Goal: Task Accomplishment & Management: Contribute content

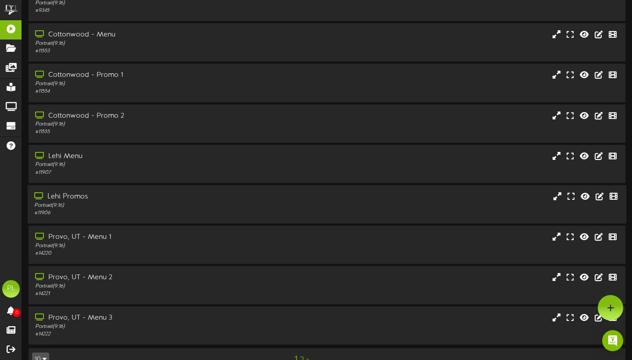
scroll to position [93, 0]
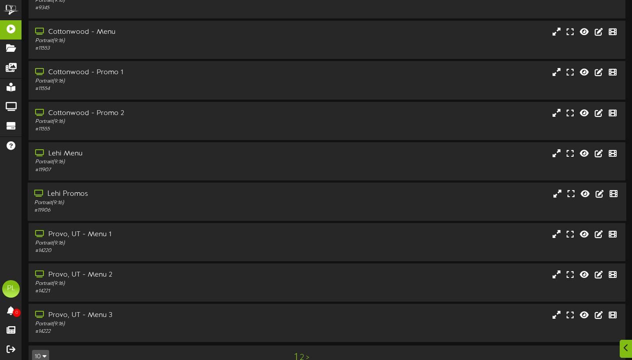
click at [118, 207] on div "Portrait ( 9:16 )" at bounding box center [152, 202] width 236 height 7
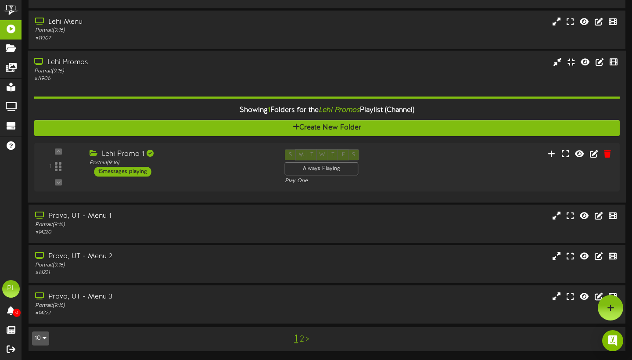
scroll to position [225, 0]
click at [223, 164] on div "Portrait ( 9:16 )" at bounding box center [179, 162] width 184 height 7
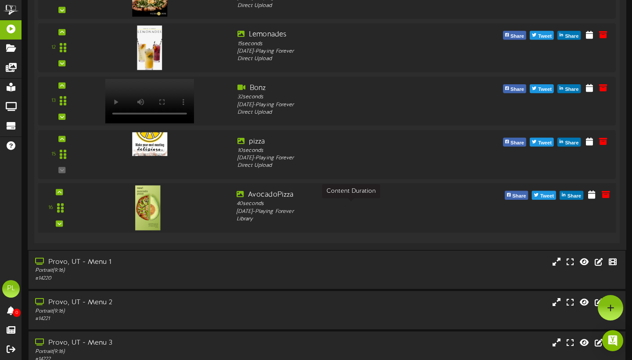
scroll to position [1020, 0]
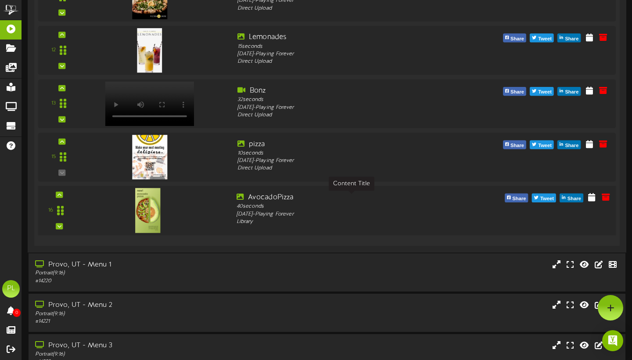
click at [305, 202] on div "AvocadoPizza" at bounding box center [351, 197] width 230 height 10
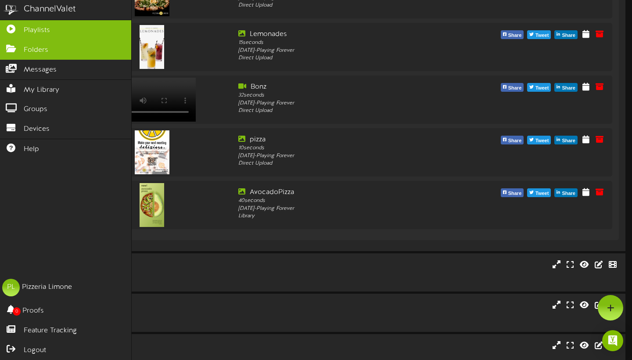
click at [10, 53] on link "Folders" at bounding box center [65, 50] width 131 height 20
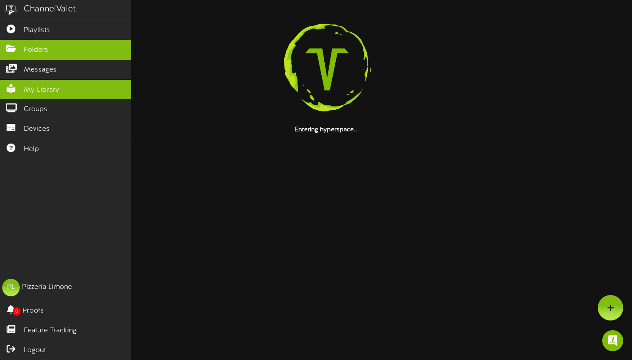
click at [52, 88] on span "My Library" at bounding box center [42, 90] width 36 height 10
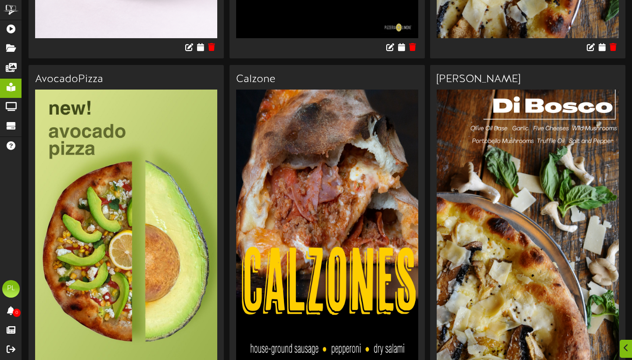
scroll to position [422, 0]
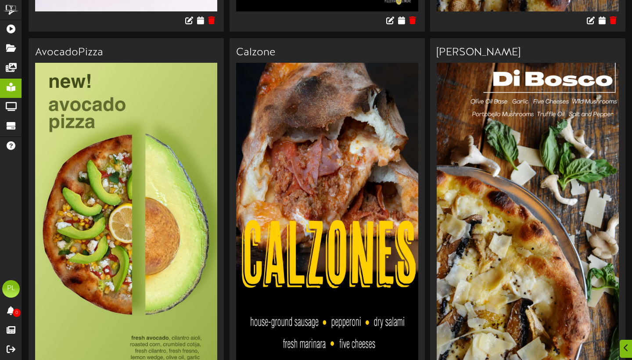
click at [125, 123] on img at bounding box center [126, 225] width 182 height 324
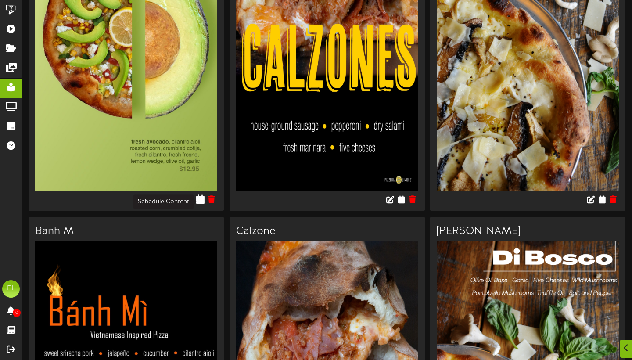
click at [202, 203] on icon at bounding box center [200, 199] width 8 height 10
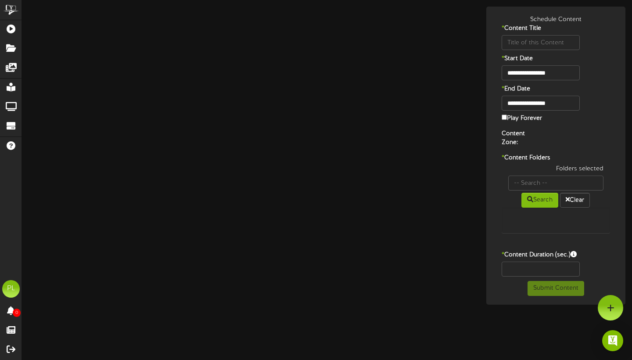
type input "AvocadoPizza"
type input "8"
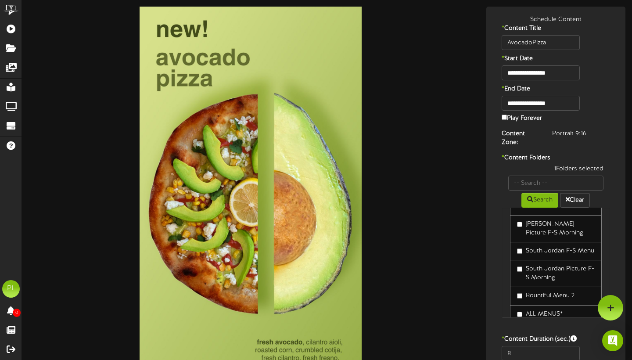
scroll to position [83, 0]
click at [525, 219] on label "[PERSON_NAME] Picture F-S Morning" at bounding box center [556, 228] width 78 height 18
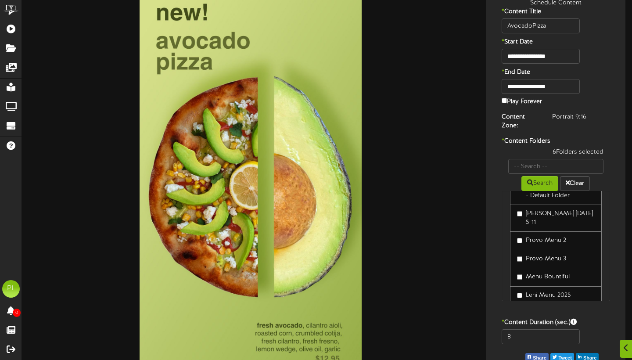
scroll to position [239, 0]
click at [522, 214] on label "[PERSON_NAME] [DATE] 5-11" at bounding box center [556, 217] width 78 height 18
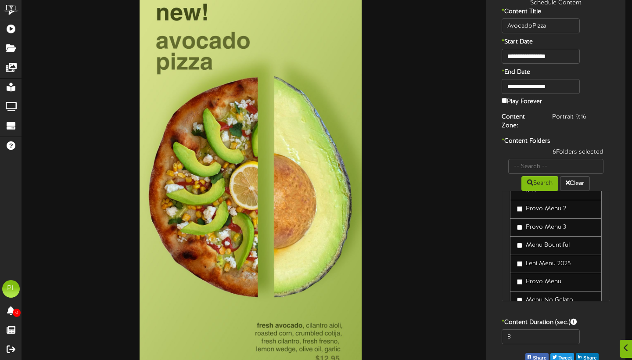
scroll to position [271, 0]
click at [522, 221] on label "Provo Menu 3" at bounding box center [541, 225] width 49 height 9
click at [535, 340] on input "8" at bounding box center [540, 336] width 78 height 15
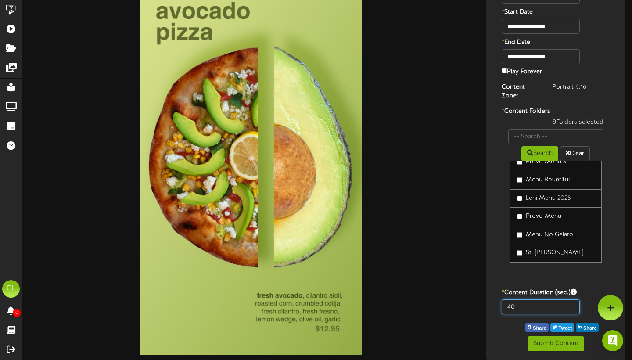
scroll to position [46, 0]
type input "40"
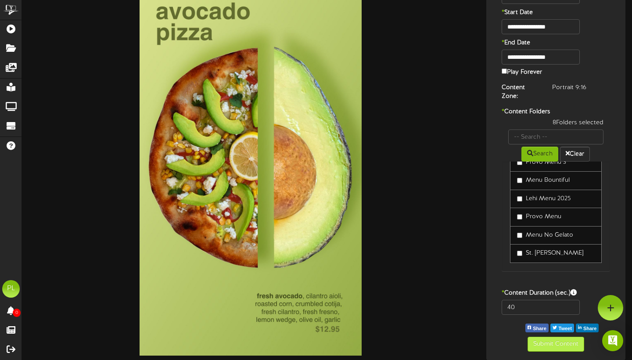
click at [573, 343] on button "Submit Content" at bounding box center [555, 343] width 57 height 15
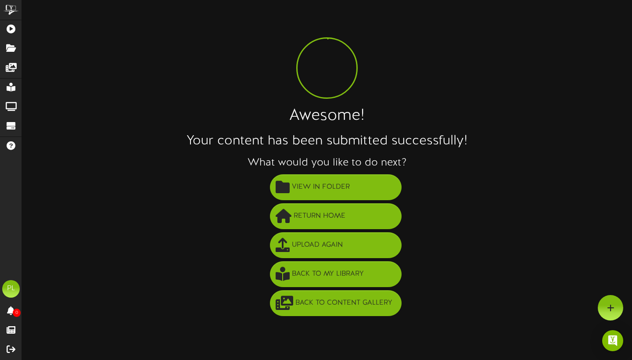
scroll to position [0, 0]
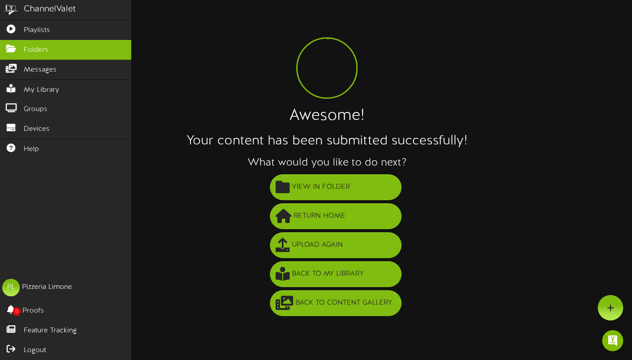
click at [17, 53] on link "Folders" at bounding box center [65, 50] width 131 height 20
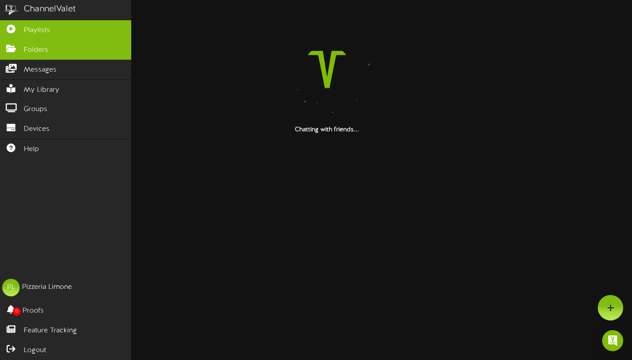
click at [39, 32] on span "Playlists" at bounding box center [37, 30] width 26 height 10
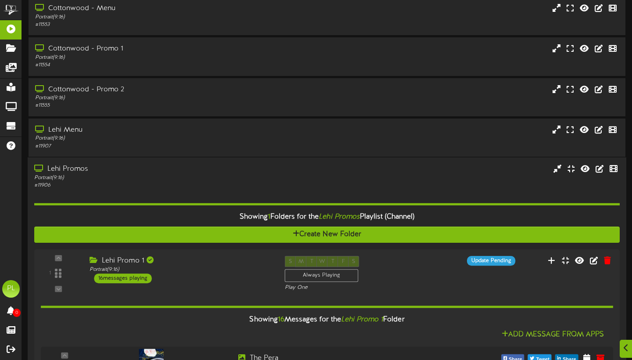
click at [111, 179] on div "Portrait ( 9:16 )" at bounding box center [152, 177] width 236 height 7
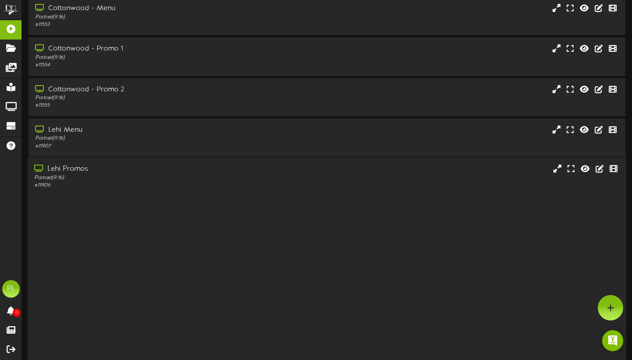
scroll to position [112, 0]
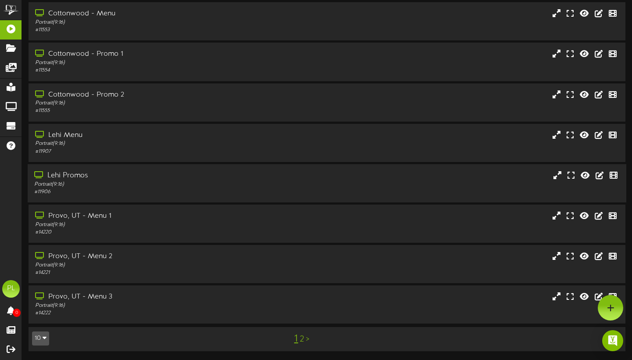
click at [154, 191] on div "# 11906" at bounding box center [152, 191] width 236 height 7
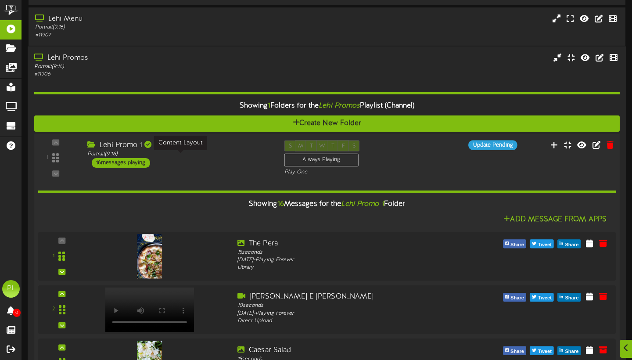
click at [200, 155] on div "Portrait ( 9:16 )" at bounding box center [179, 153] width 184 height 7
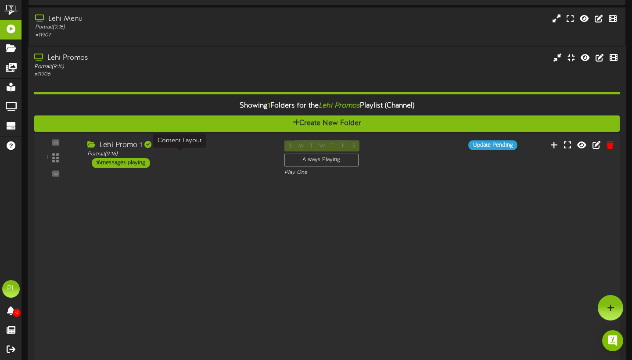
scroll to position [225, 0]
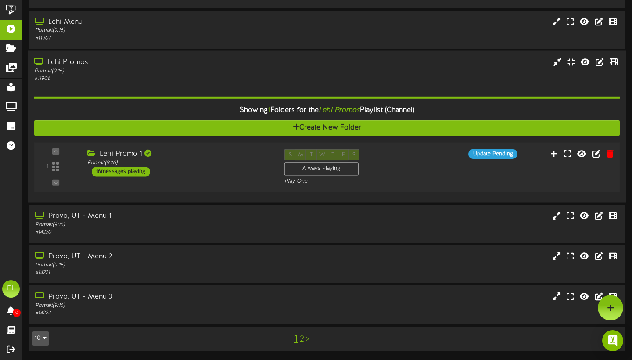
click at [200, 155] on div "Lehi Promo 1" at bounding box center [179, 154] width 184 height 10
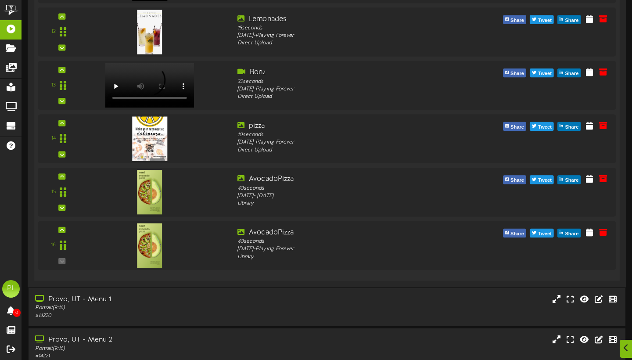
scroll to position [1047, 0]
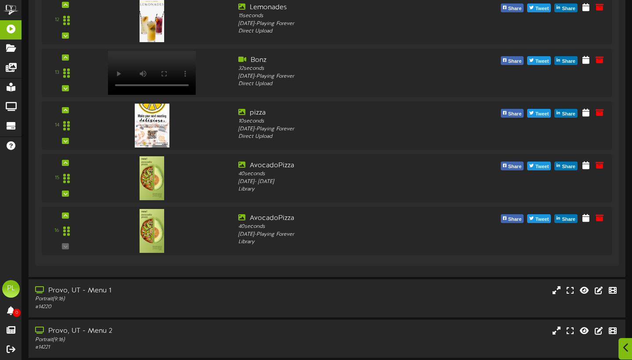
click at [622, 347] on div at bounding box center [625, 348] width 15 height 21
click at [615, 336] on div "Open Intercom Messenger" at bounding box center [612, 340] width 23 height 23
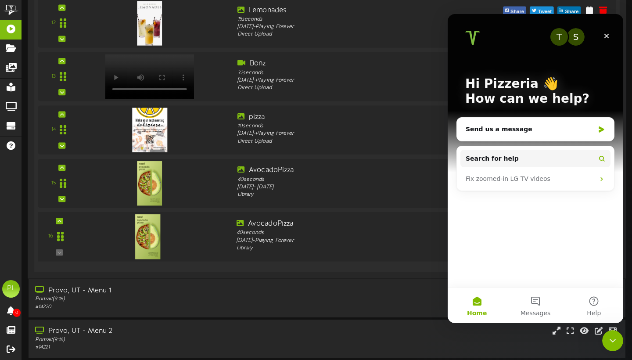
scroll to position [0, 0]
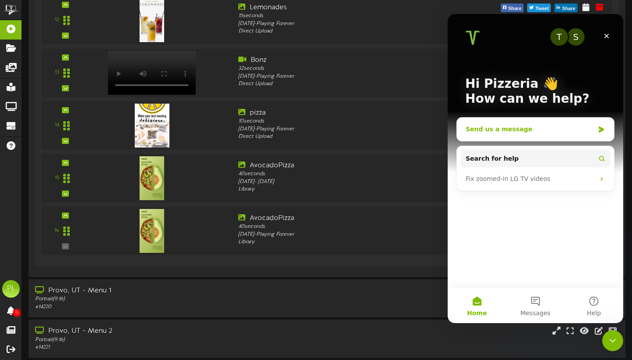
click at [574, 136] on div "Send us a message" at bounding box center [535, 129] width 157 height 23
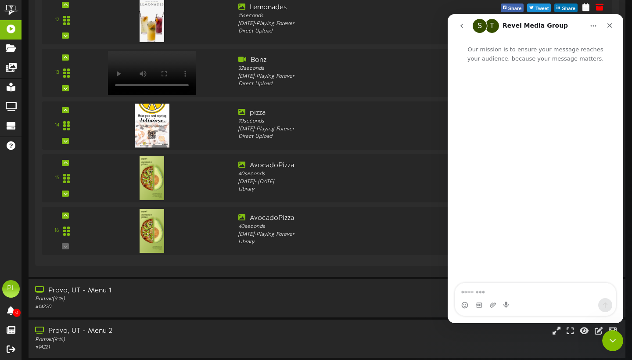
click at [458, 22] on button "go back" at bounding box center [461, 26] width 17 height 17
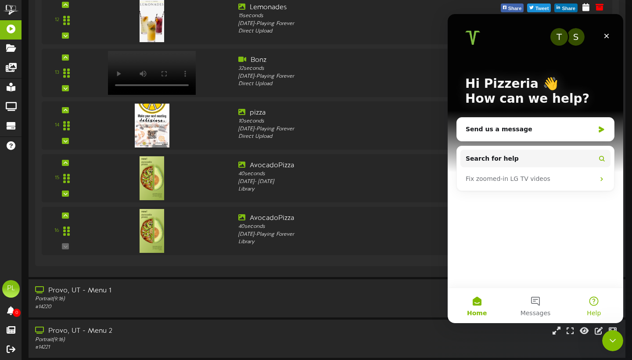
click at [588, 301] on button "Help" at bounding box center [594, 305] width 58 height 35
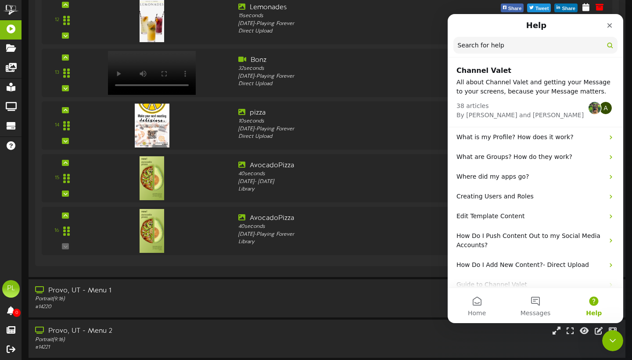
click at [491, 44] on input "Search for help" at bounding box center [535, 45] width 164 height 17
type input "**********"
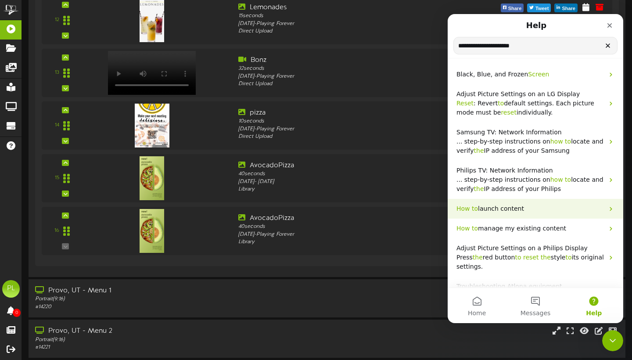
click at [561, 208] on p "How to launch content" at bounding box center [529, 208] width 147 height 9
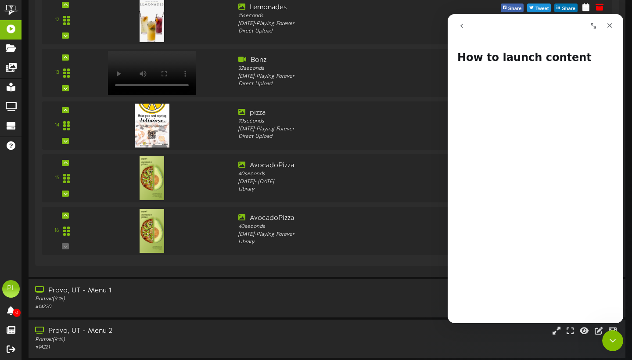
click at [462, 27] on icon "go back" at bounding box center [461, 25] width 7 height 7
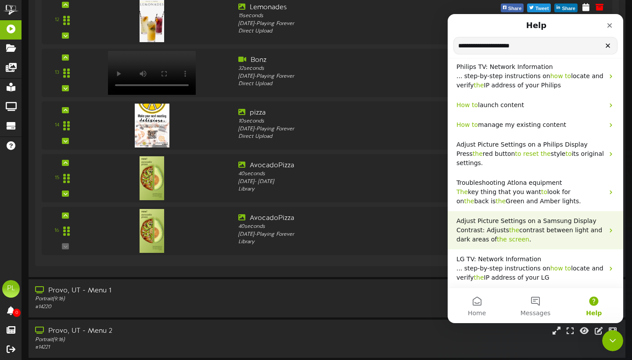
scroll to position [104, 0]
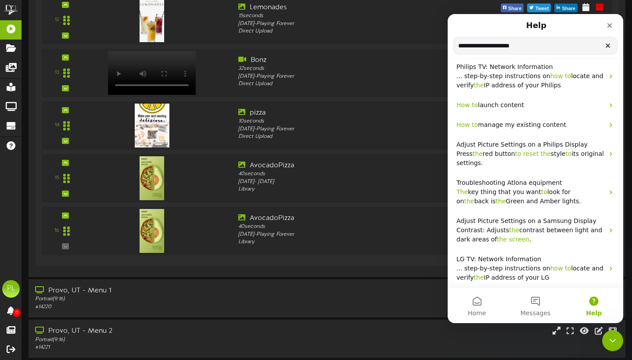
click at [520, 49] on input "**********" at bounding box center [535, 45] width 163 height 17
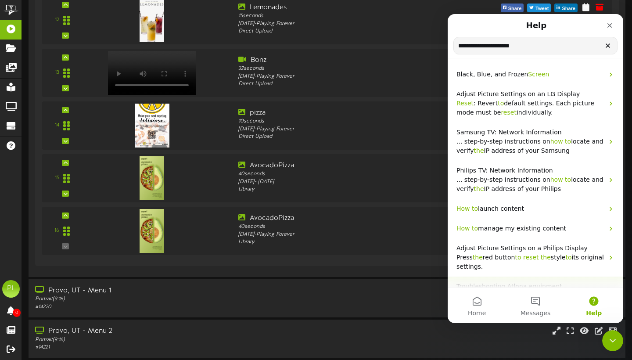
scroll to position [0, 0]
click at [383, 350] on div "Provo, UT - Menu 2 Portrait ( 9:16 ) # 14221" at bounding box center [327, 338] width 598 height 25
click at [608, 29] on div "Close" at bounding box center [609, 26] width 16 height 16
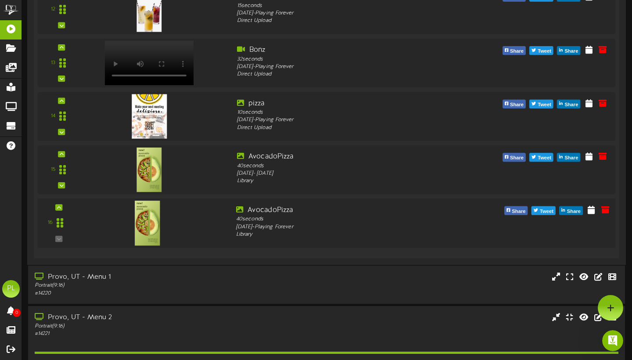
scroll to position [1055, 0]
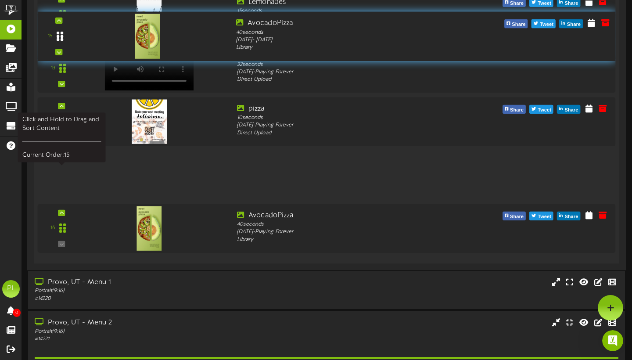
drag, startPoint x: 60, startPoint y: 179, endPoint x: 59, endPoint y: 43, distance: 136.4
click at [59, 42] on icon at bounding box center [60, 36] width 7 height 11
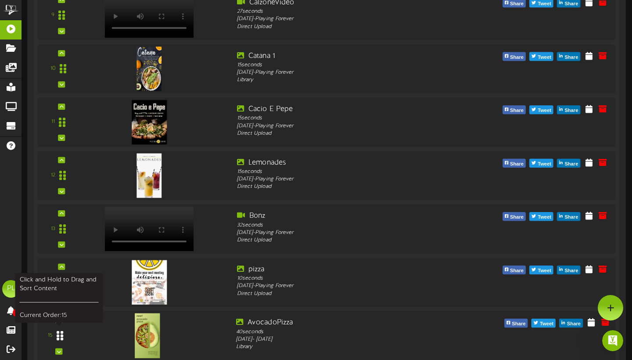
scroll to position [883, 0]
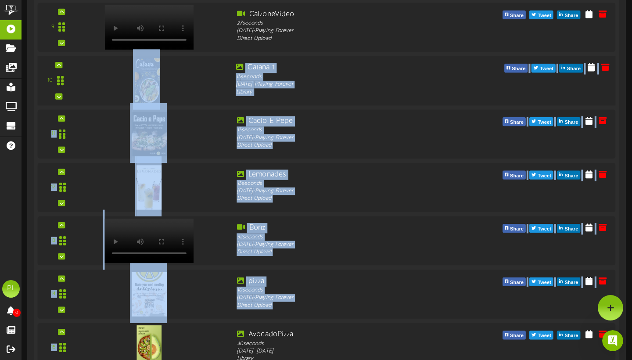
drag, startPoint x: 112, startPoint y: 347, endPoint x: 92, endPoint y: 71, distance: 277.5
click at [92, 71] on div "1" at bounding box center [327, 0] width 578 height 849
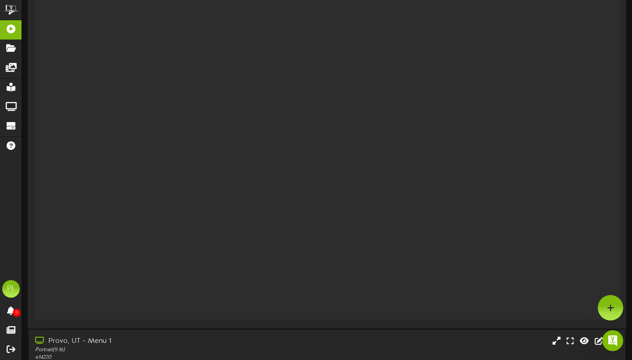
scroll to position [337, 0]
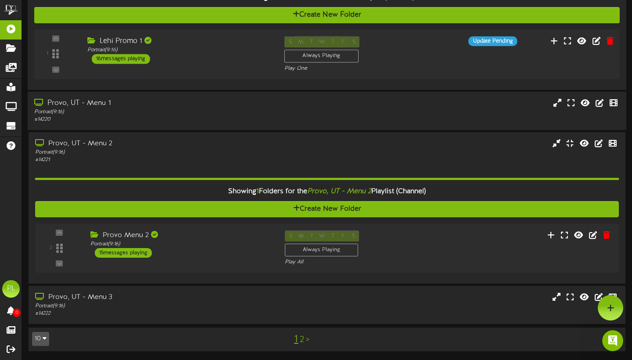
click at [125, 123] on div "# 14220" at bounding box center [152, 119] width 236 height 7
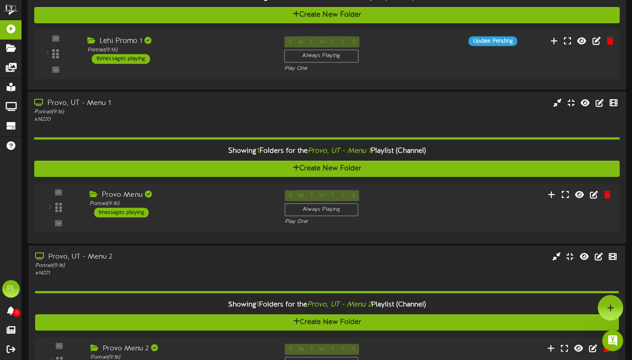
click at [148, 129] on div "Showing 1 Folders for the Provo, UT - Menu 1 Playlist (Channel) Create New Fold…" at bounding box center [326, 180] width 585 height 114
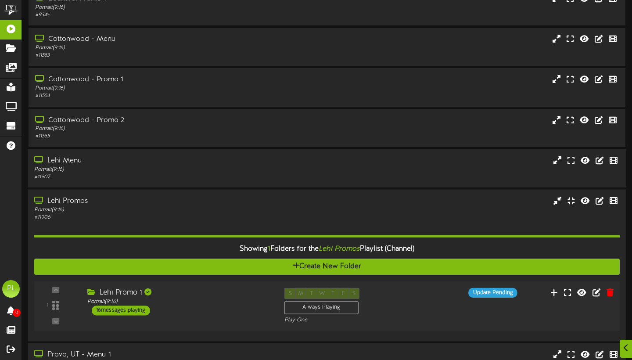
scroll to position [123, 0]
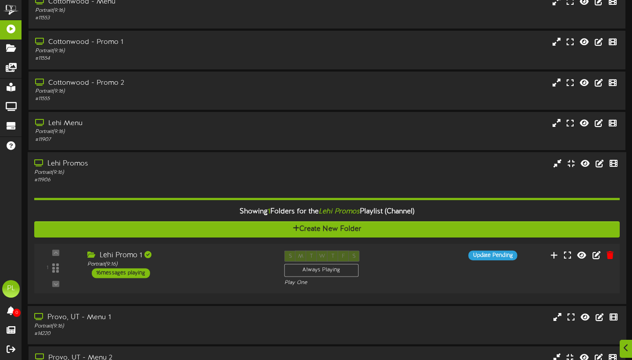
click at [129, 188] on div "Showing 1 Folders for the Lehi Promos Playlist (Channel) Create New Folder 1 Le…" at bounding box center [326, 241] width 585 height 114
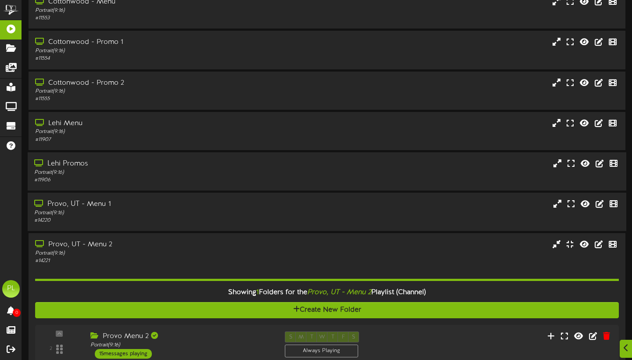
click at [139, 176] on div "Portrait ( 9:16 )" at bounding box center [152, 172] width 236 height 7
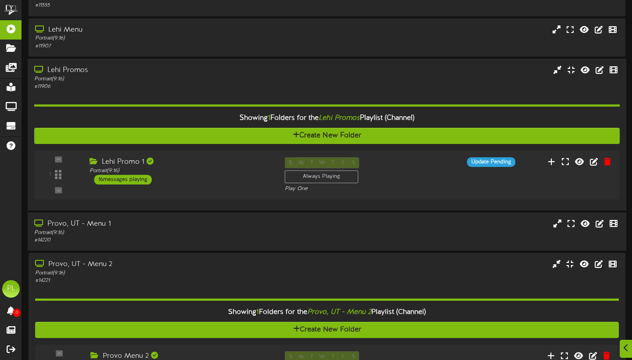
scroll to position [230, 0]
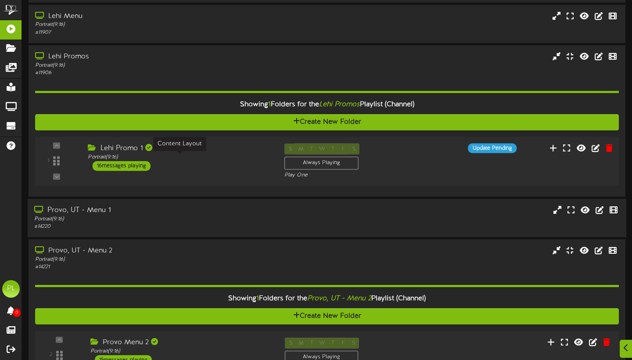
click at [208, 153] on div "Lehi Promo 1" at bounding box center [179, 148] width 183 height 10
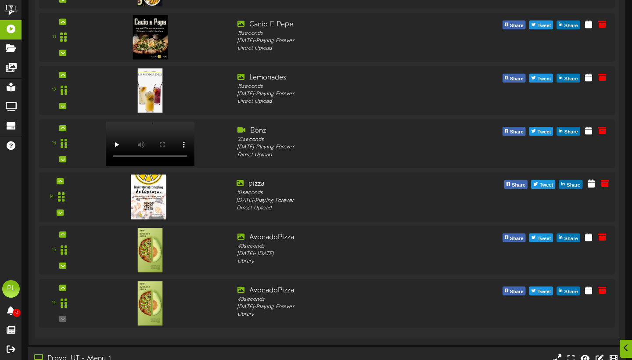
scroll to position [992, 0]
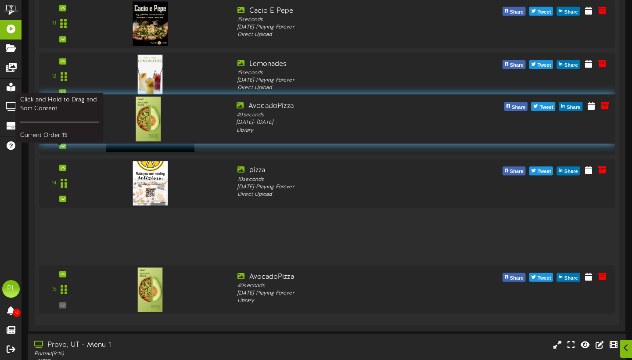
drag, startPoint x: 60, startPoint y: 238, endPoint x: 55, endPoint y: 122, distance: 115.9
click at [55, 122] on div at bounding box center [61, 118] width 20 height 22
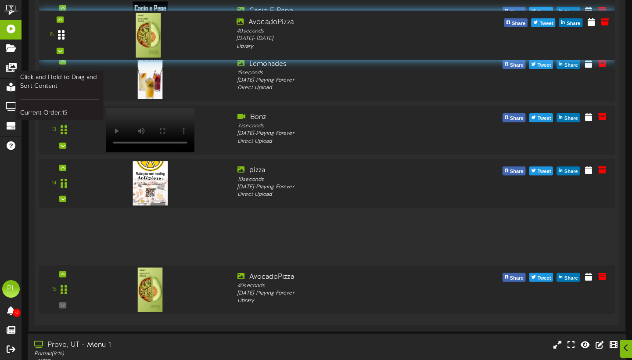
drag, startPoint x: 65, startPoint y: 242, endPoint x: 51, endPoint y: 43, distance: 199.2
click at [51, 43] on div at bounding box center [61, 35] width 20 height 22
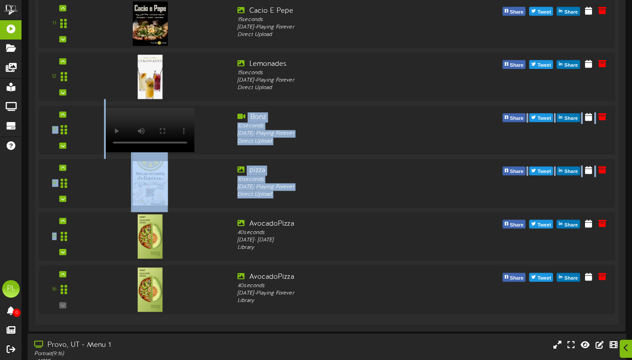
drag, startPoint x: 46, startPoint y: 246, endPoint x: 46, endPoint y: 126, distance: 119.8
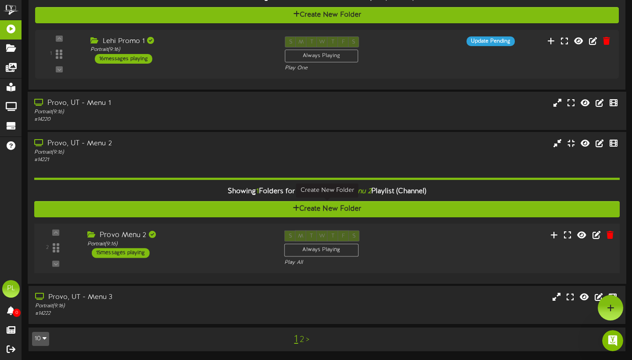
scroll to position [337, 0]
click at [97, 103] on div "Provo, UT - Menu 1" at bounding box center [152, 103] width 236 height 10
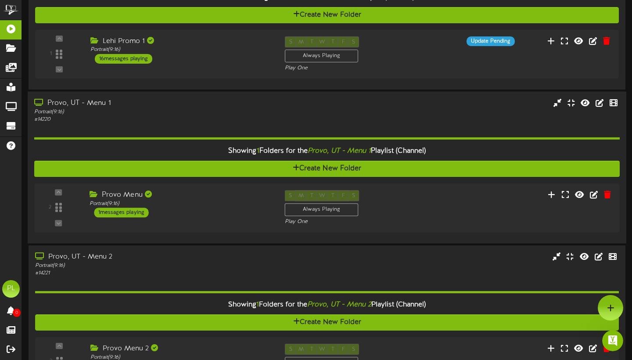
click at [120, 113] on div "Portrait ( 9:16 )" at bounding box center [152, 111] width 236 height 7
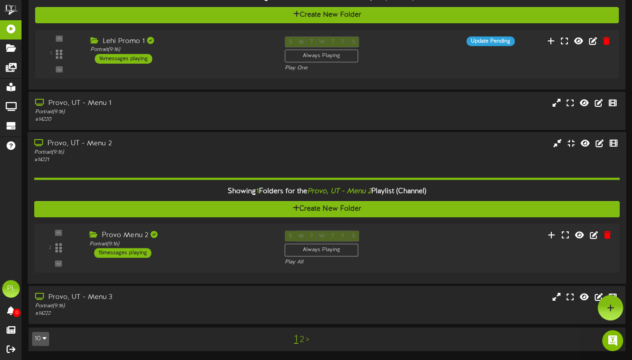
click at [148, 152] on div "Portrait ( 9:16 )" at bounding box center [152, 151] width 236 height 7
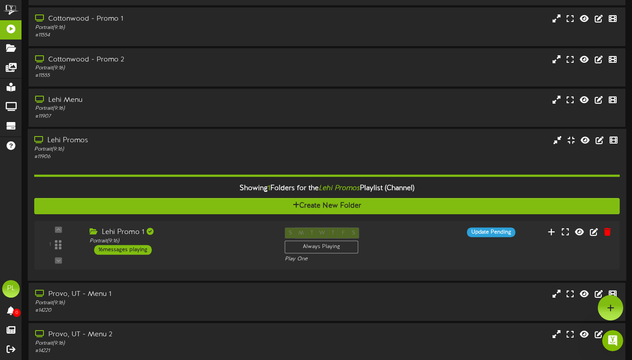
scroll to position [144, 0]
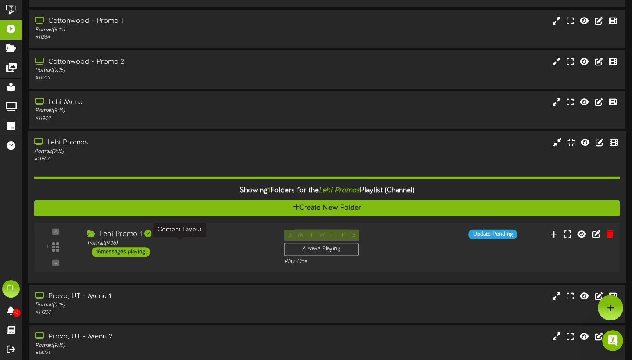
click at [187, 247] on div "Portrait ( 9:16 )" at bounding box center [179, 242] width 184 height 7
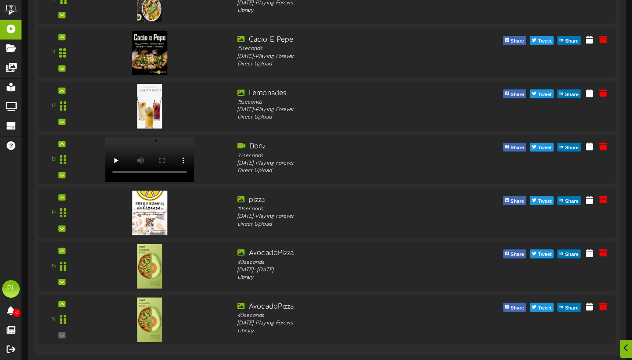
scroll to position [988, 0]
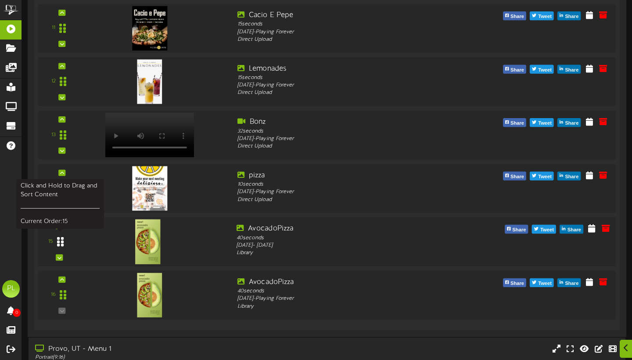
click at [61, 247] on icon at bounding box center [60, 241] width 7 height 11
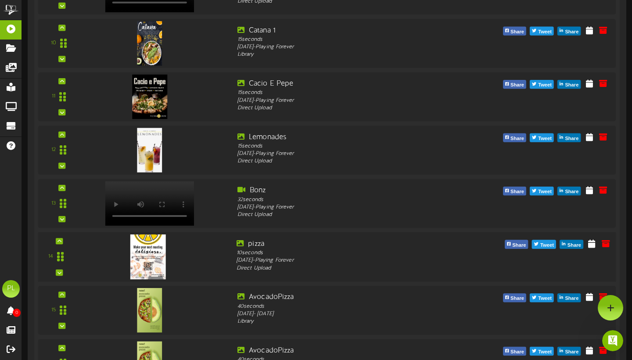
scroll to position [0, 0]
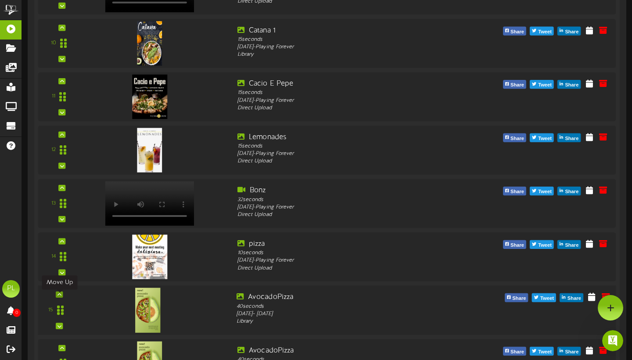
click at [61, 296] on icon at bounding box center [59, 294] width 4 height 4
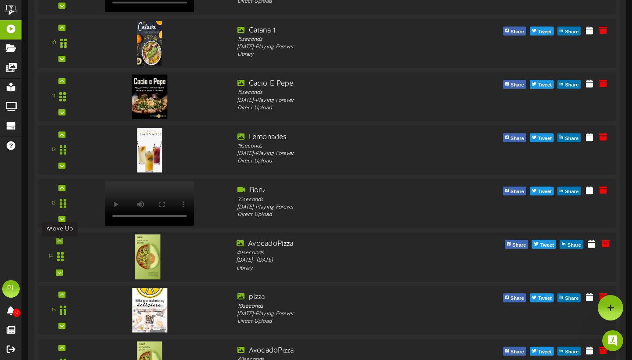
click at [61, 243] on icon at bounding box center [59, 241] width 4 height 4
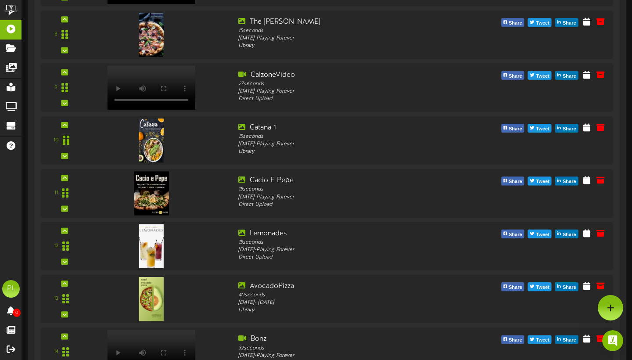
scroll to position [815, 0]
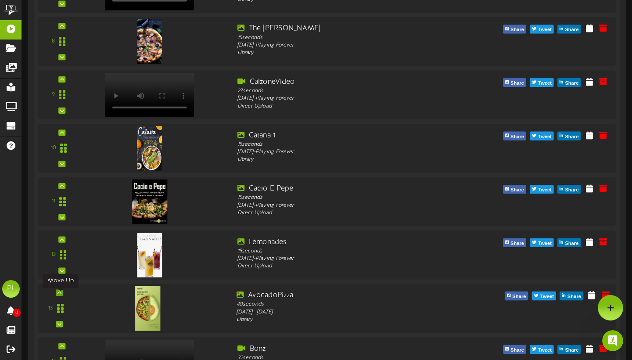
click at [63, 294] on div at bounding box center [59, 292] width 7 height 6
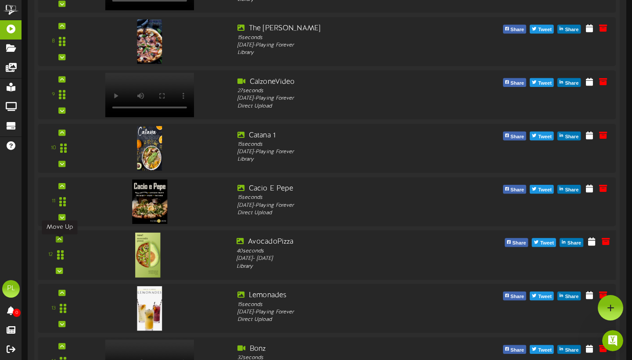
click at [61, 240] on icon at bounding box center [59, 239] width 4 height 4
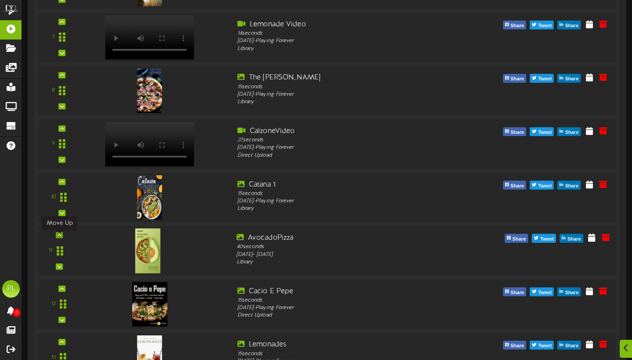
scroll to position [774, 0]
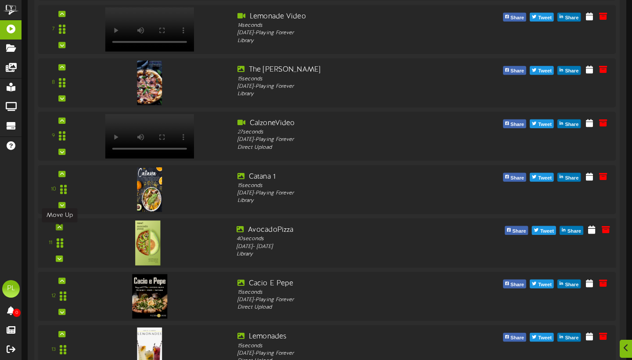
click at [61, 229] on icon at bounding box center [59, 227] width 4 height 4
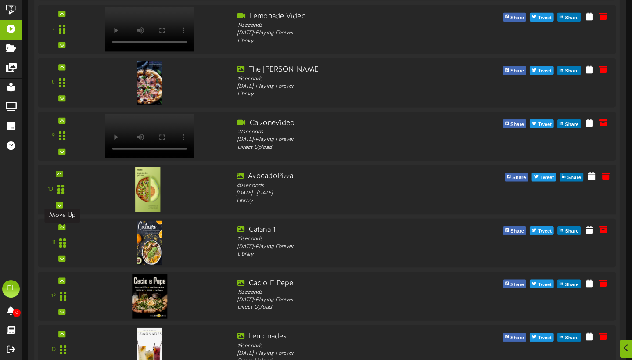
click at [61, 229] on icon at bounding box center [62, 227] width 4 height 4
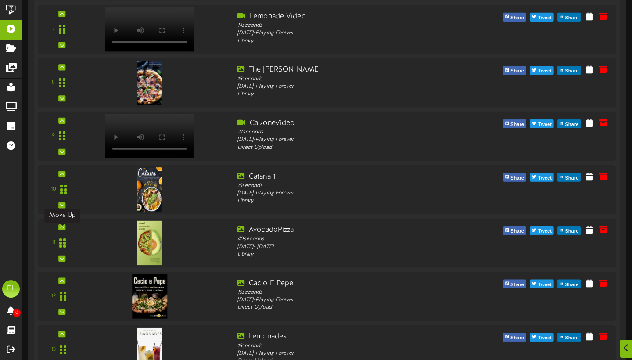
click at [61, 229] on icon at bounding box center [62, 227] width 4 height 4
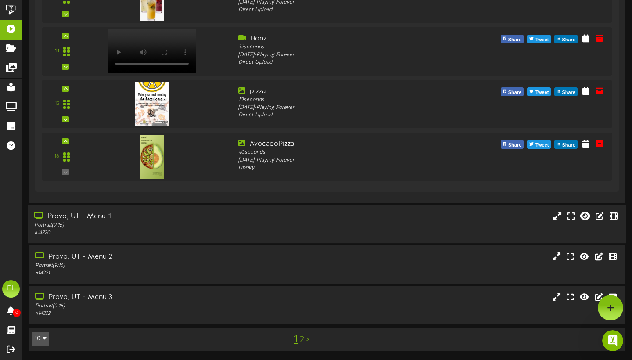
scroll to position [1122, 0]
click at [611, 346] on div "Open Intercom Messenger" at bounding box center [611, 339] width 29 height 29
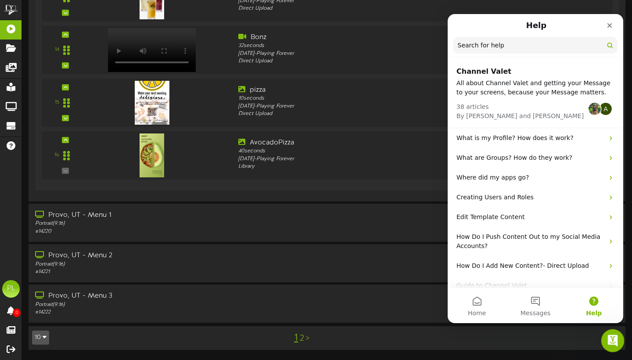
scroll to position [0, 0]
click at [611, 32] on div "Close" at bounding box center [609, 26] width 16 height 16
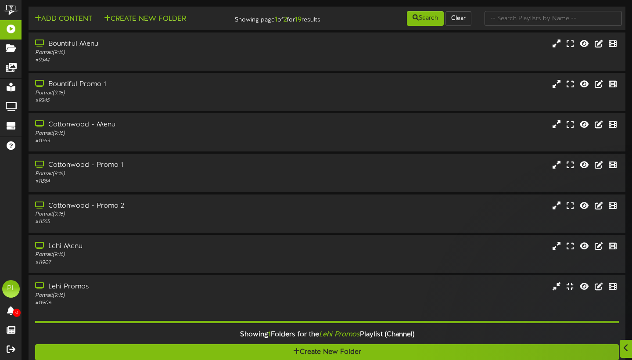
scroll to position [1122, 0]
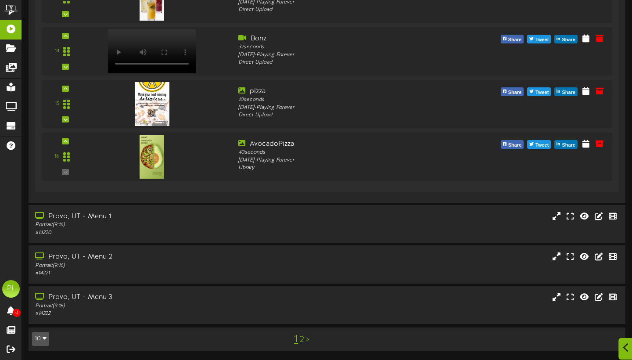
click at [622, 351] on div at bounding box center [625, 348] width 15 height 21
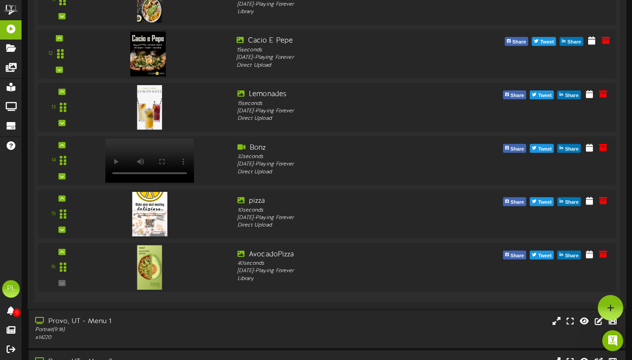
scroll to position [0, 0]
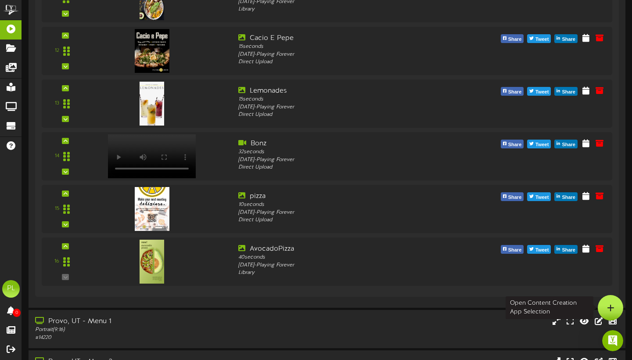
click at [614, 309] on div at bounding box center [609, 307] width 25 height 25
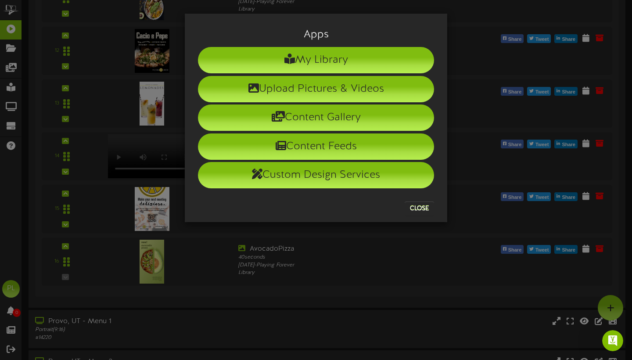
click at [425, 207] on button "Close" at bounding box center [418, 208] width 29 height 14
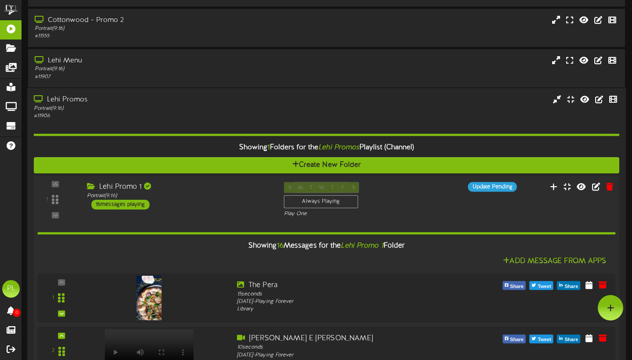
scroll to position [191, 1]
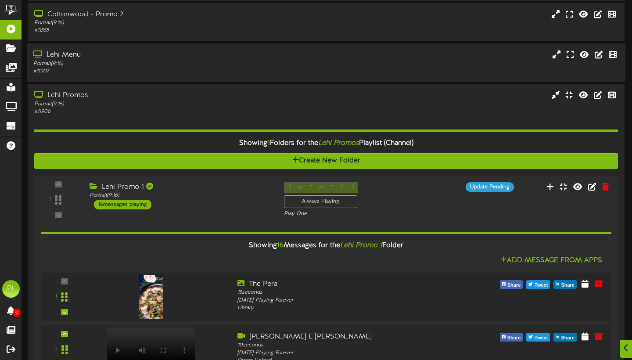
click at [127, 67] on div "Portrait ( 9:16 )" at bounding box center [151, 63] width 236 height 7
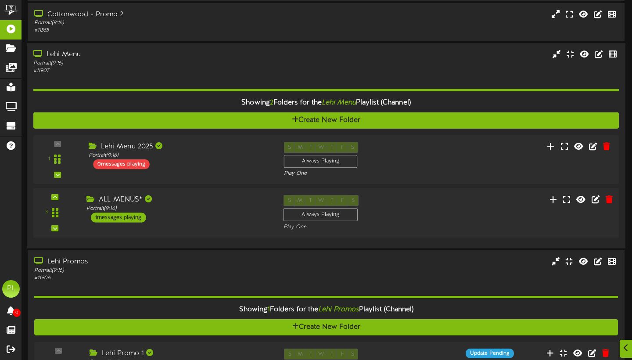
click at [205, 222] on div "ALL MENUS* Portrait ( 9:16 ) 1 messages playing" at bounding box center [178, 209] width 197 height 28
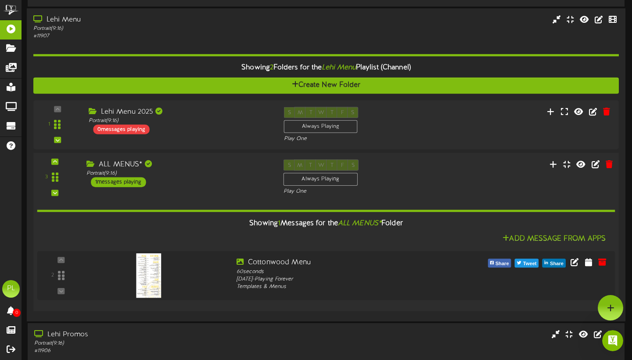
scroll to position [215, 1]
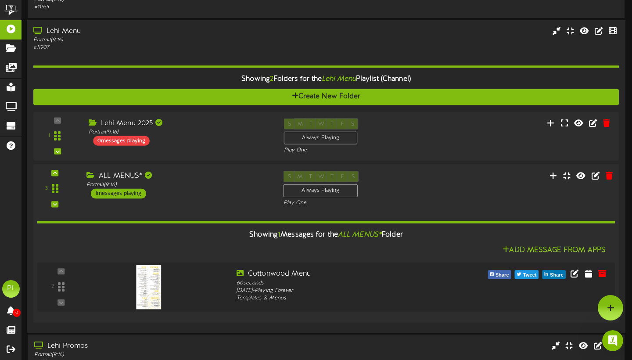
click at [213, 181] on div "ALL MENUS*" at bounding box center [178, 176] width 184 height 10
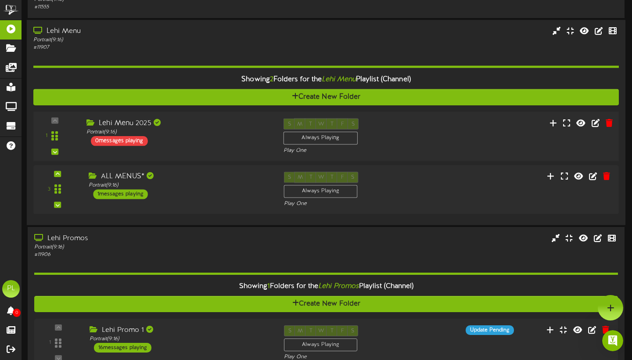
click at [199, 126] on div "Lehi Menu 2025" at bounding box center [178, 123] width 184 height 10
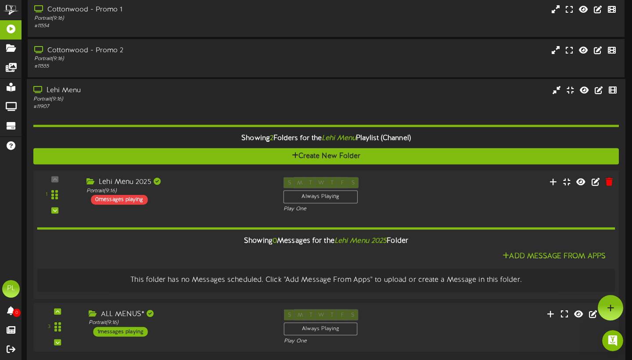
scroll to position [0, 0]
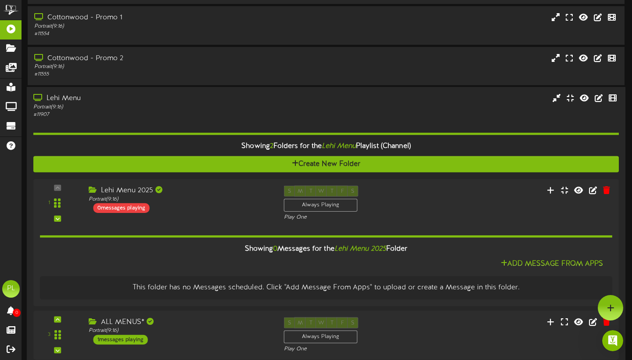
click at [167, 111] on div "Portrait ( 9:16 )" at bounding box center [151, 107] width 236 height 7
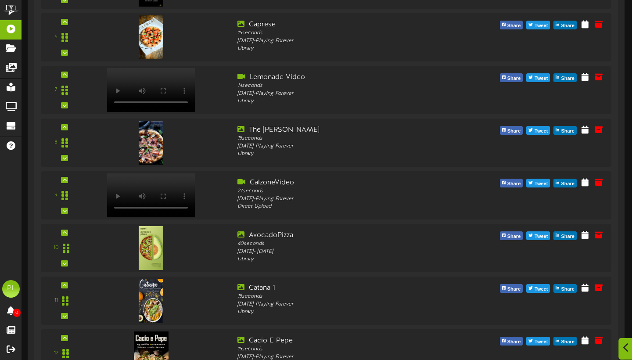
click at [624, 354] on div at bounding box center [625, 348] width 15 height 21
click at [611, 345] on icon "Open Intercom Messenger" at bounding box center [612, 340] width 14 height 14
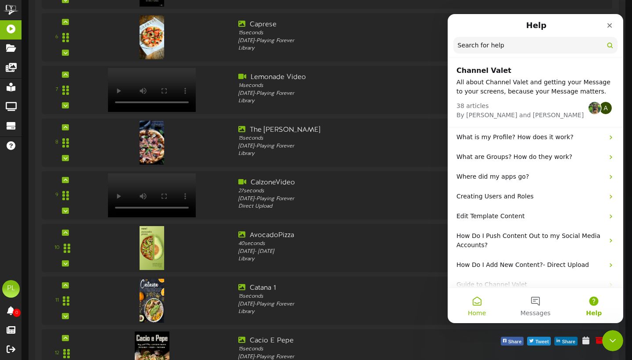
click at [482, 302] on button "Home" at bounding box center [476, 305] width 58 height 35
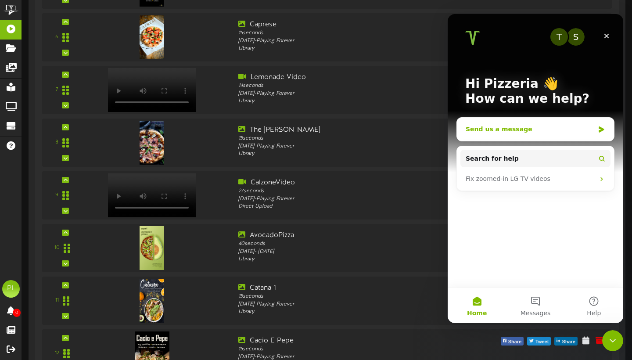
click at [507, 135] on div "Send us a message" at bounding box center [535, 129] width 157 height 23
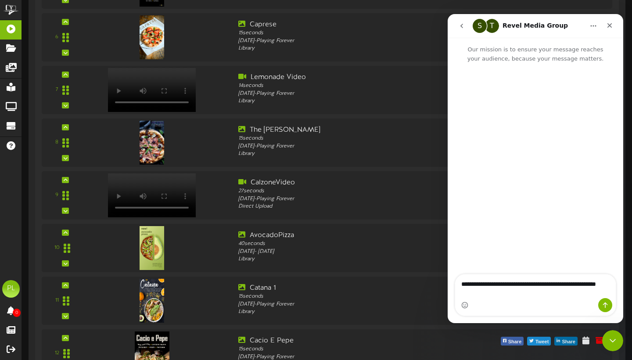
type textarea "**********"
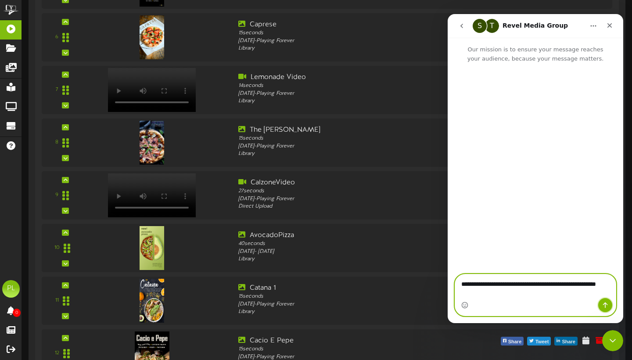
click at [604, 309] on button "Send a message…" at bounding box center [605, 305] width 14 height 14
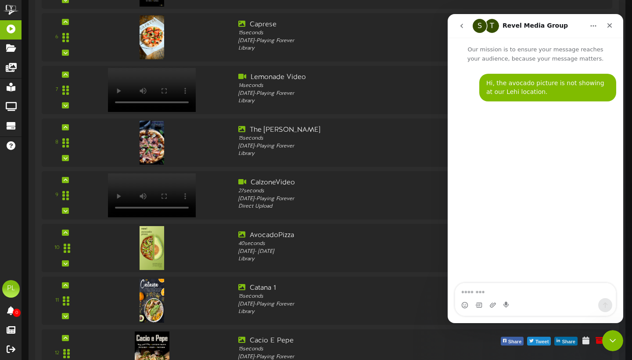
click at [452, 29] on nav "S T Revel Media Group" at bounding box center [534, 26] width 175 height 24
click at [460, 27] on icon "go back" at bounding box center [461, 25] width 7 height 7
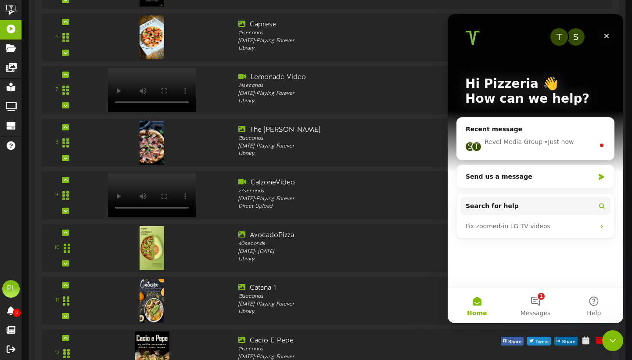
click at [611, 33] on div "Close" at bounding box center [606, 36] width 16 height 16
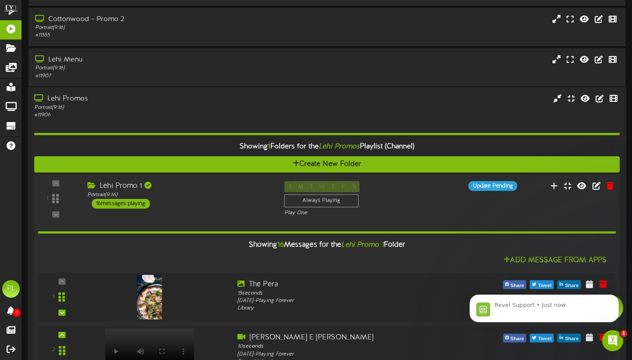
scroll to position [175, 0]
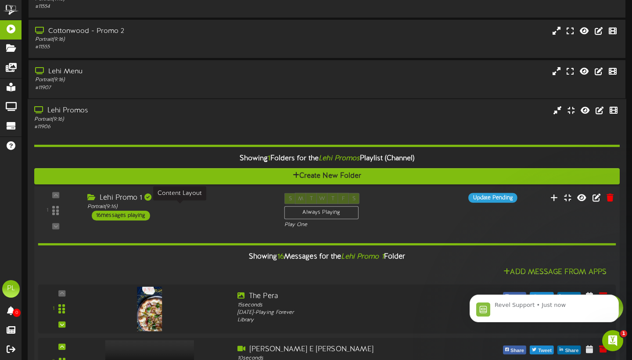
click at [194, 209] on div "Portrait ( 9:16 )" at bounding box center [179, 206] width 184 height 7
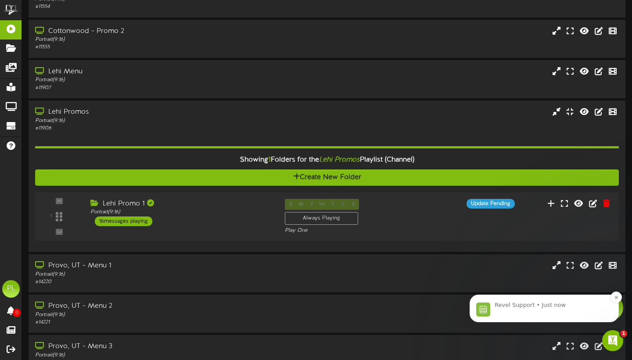
click at [585, 312] on div "Revel Support • Just now" at bounding box center [550, 308] width 113 height 15
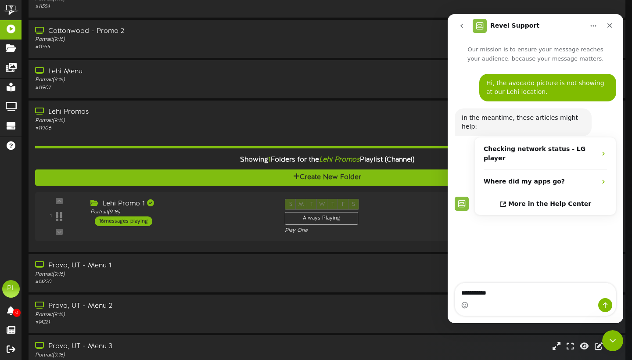
type textarea "**********"
click at [615, 29] on div "Close" at bounding box center [609, 26] width 16 height 16
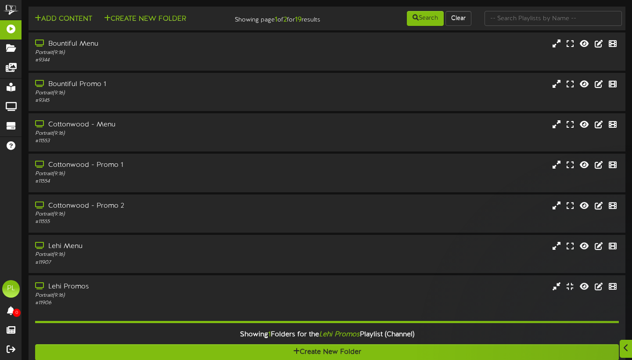
scroll to position [175, 0]
